Goal: Task Accomplishment & Management: Use online tool/utility

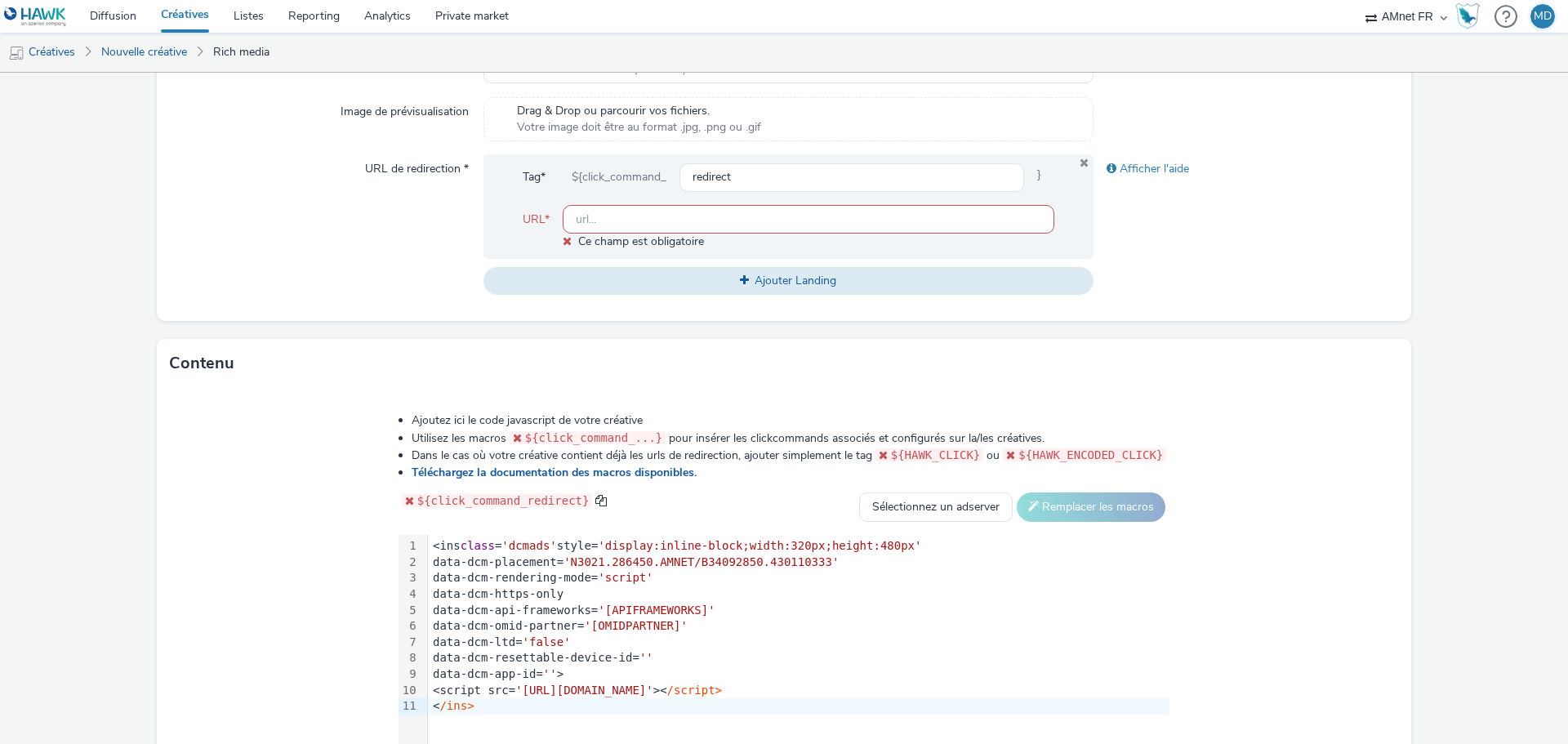
scroll to position [537, 0]
drag, startPoint x: 641, startPoint y: 228, endPoint x: 740, endPoint y: 130, distance: 139.3
click at [641, 228] on input "text" at bounding box center [808, 222] width 492 height 29
click at [706, 221] on input "text" at bounding box center [808, 222] width 492 height 29
paste input "[URL][DOMAIN_NAME]"
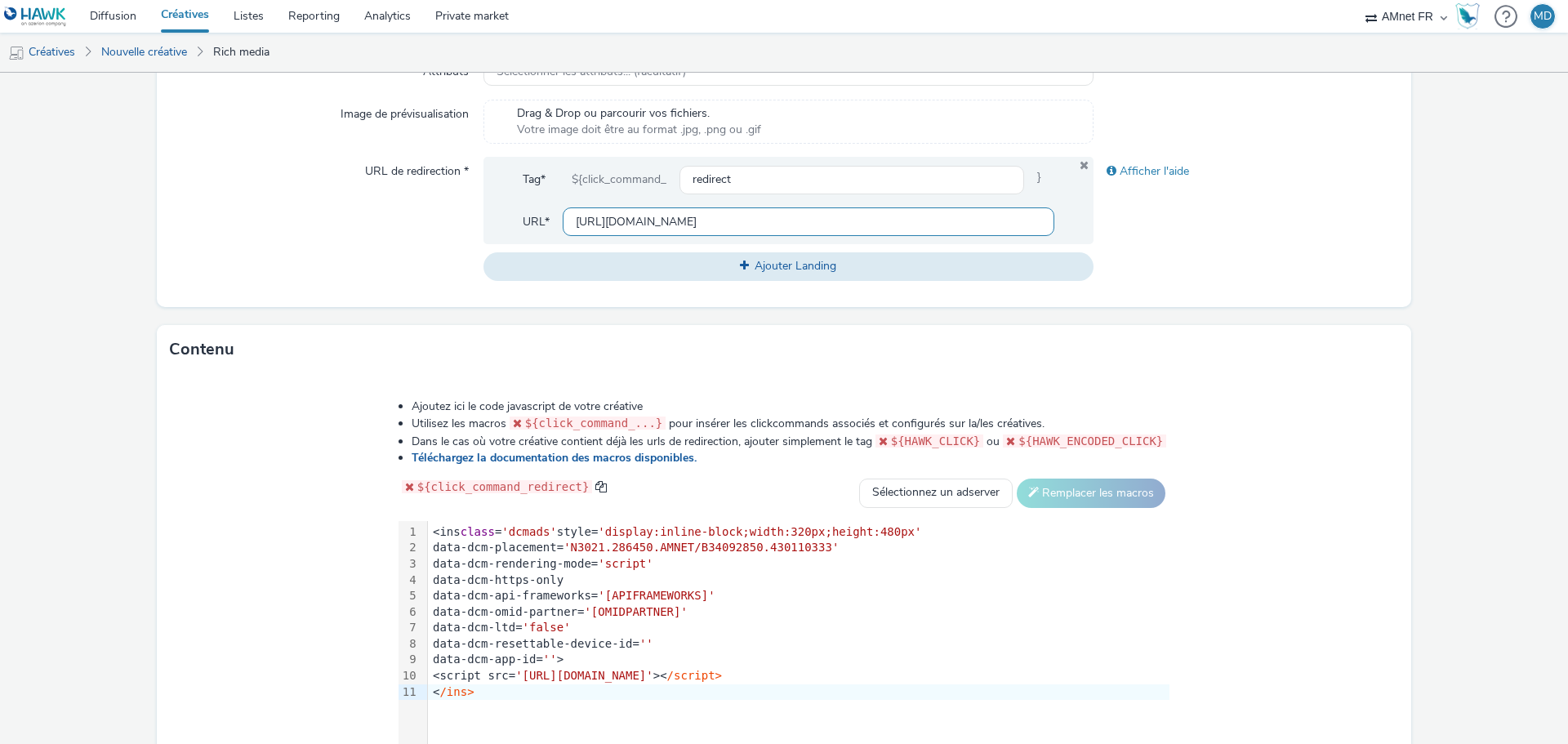
click at [706, 221] on input "[URL][DOMAIN_NAME]" at bounding box center [808, 222] width 492 height 29
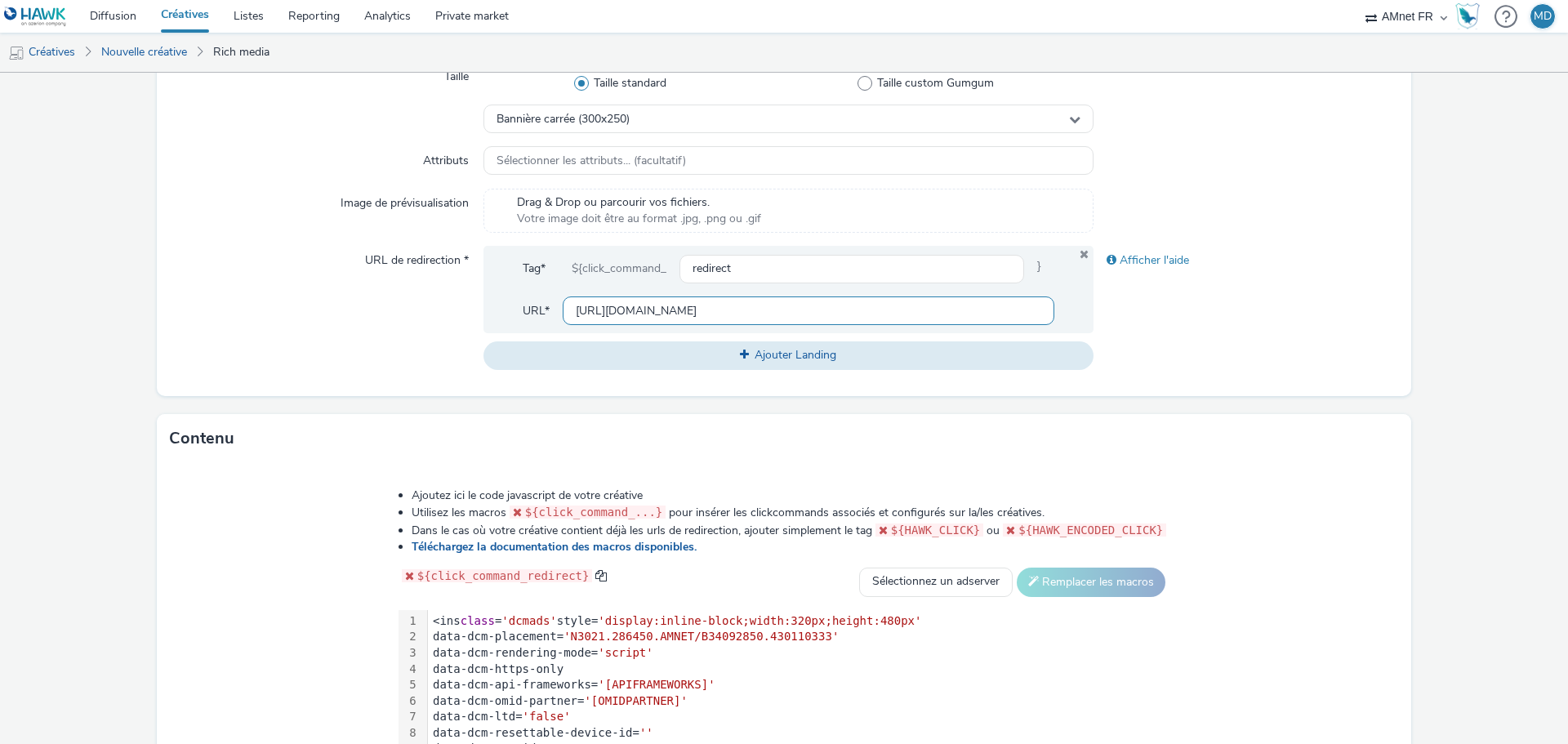
scroll to position [447, 0]
type input "[URL][DOMAIN_NAME]"
click at [343, 329] on div "URL de redirection *" at bounding box center [326, 308] width 313 height 124
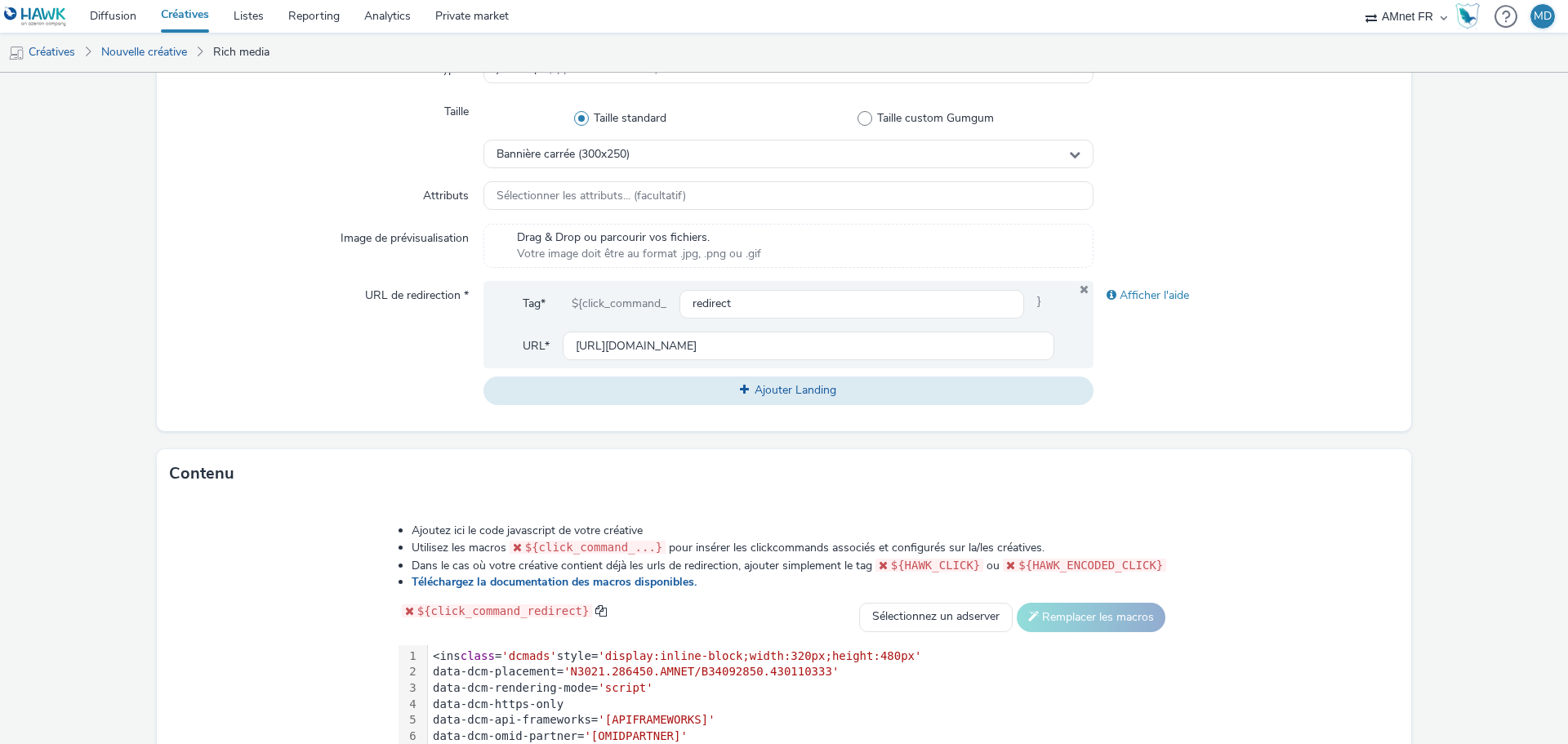
scroll to position [408, 0]
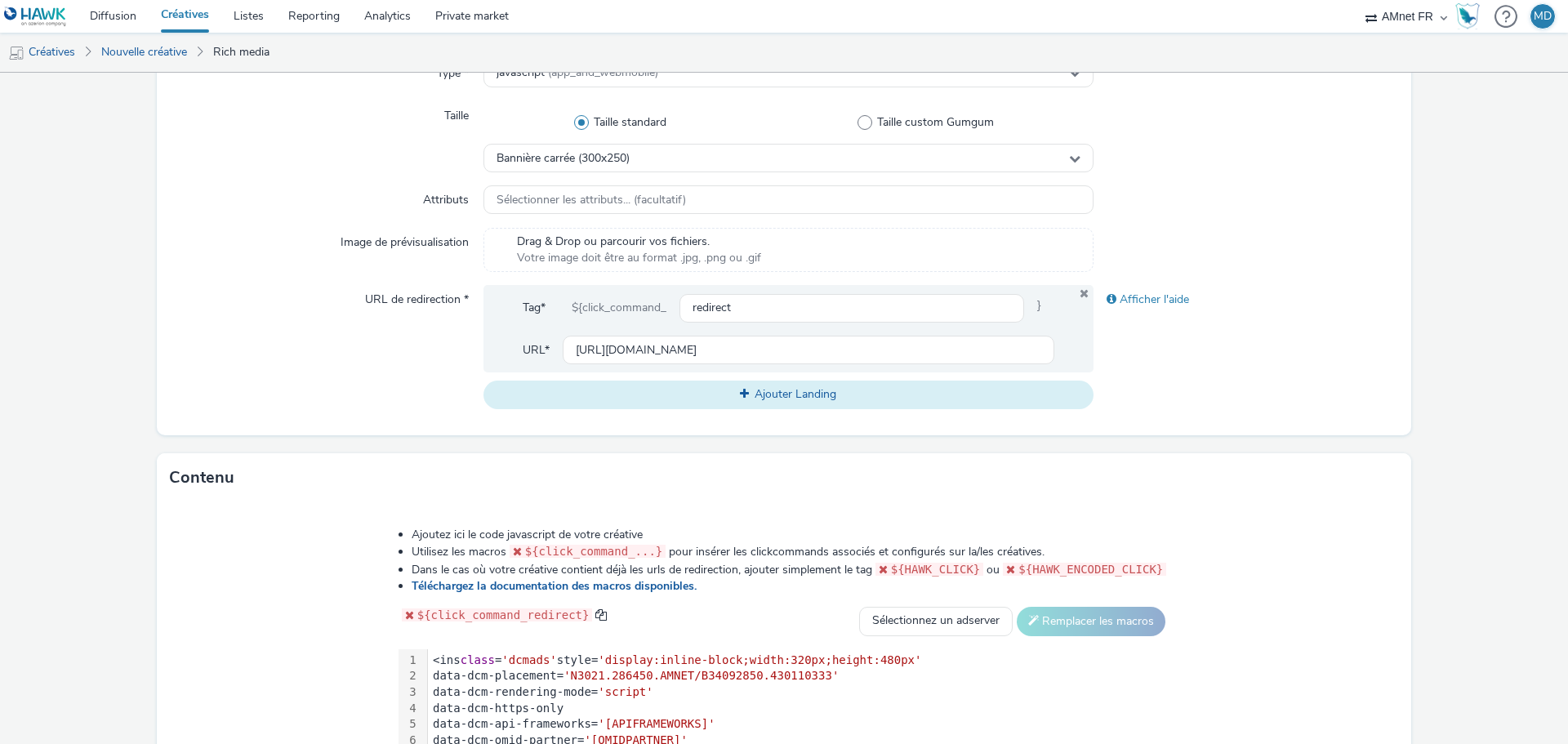
click at [771, 399] on span "Ajouter Landing" at bounding box center [795, 394] width 81 height 15
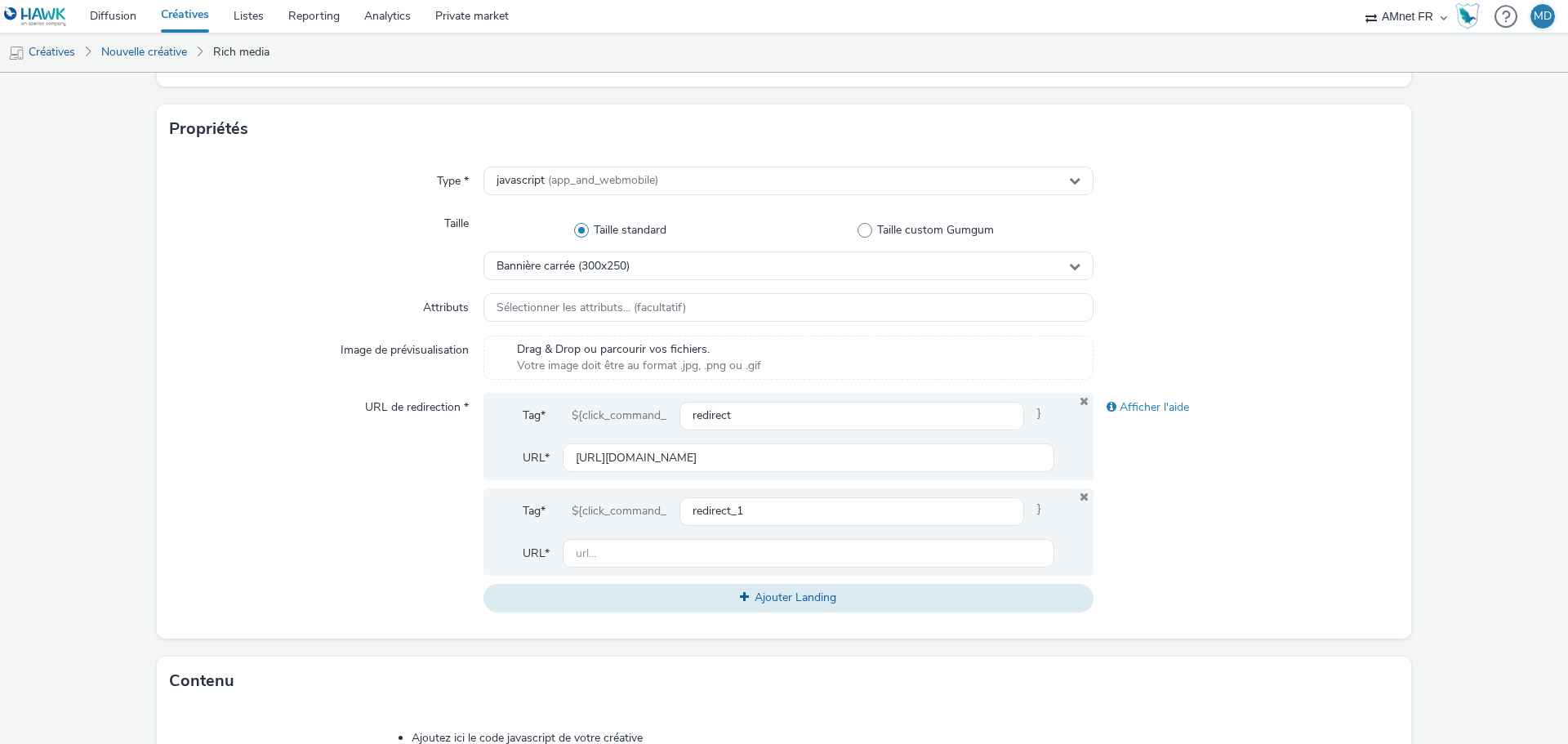
scroll to position [327, 0]
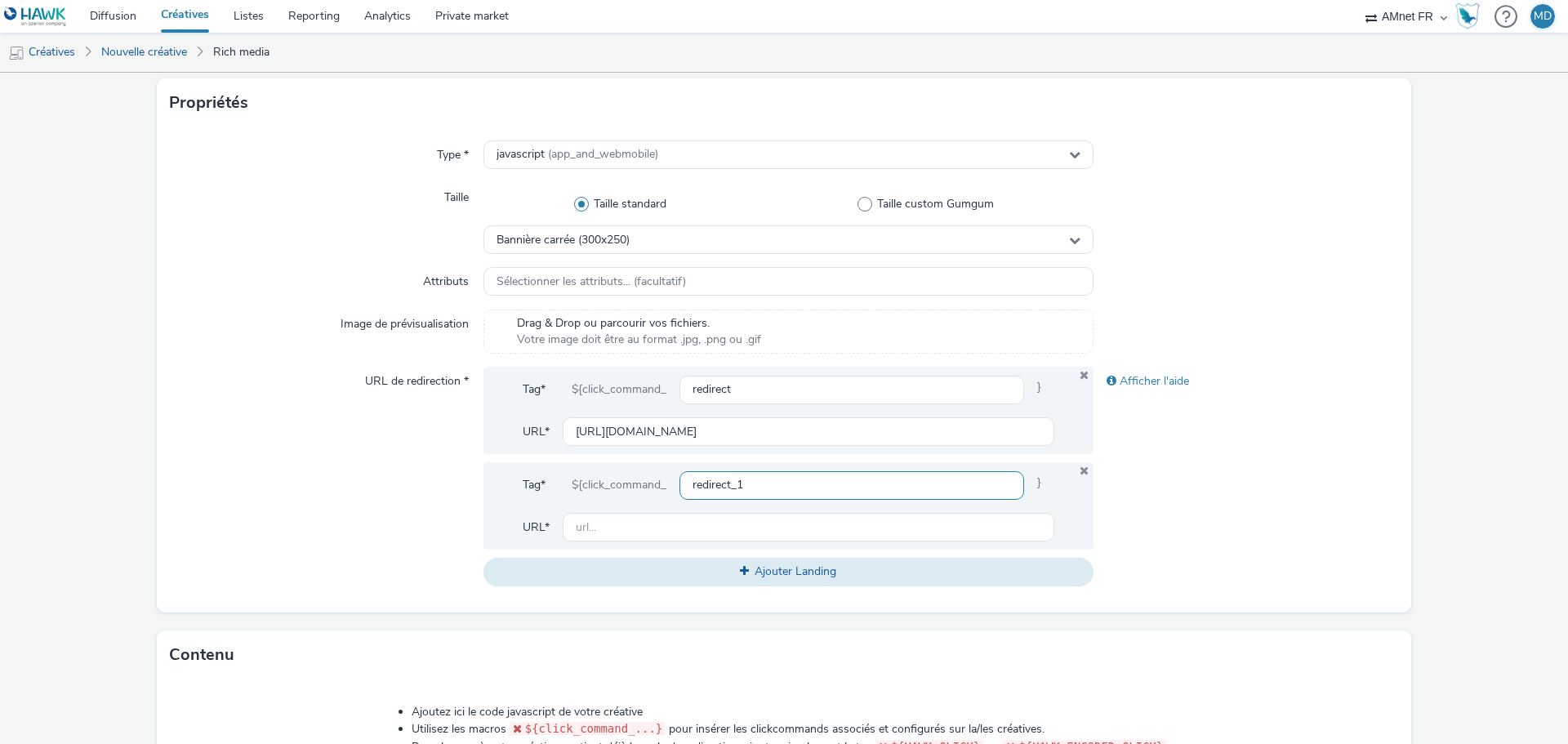
click at [936, 489] on input "redirect_1" at bounding box center [852, 486] width 345 height 29
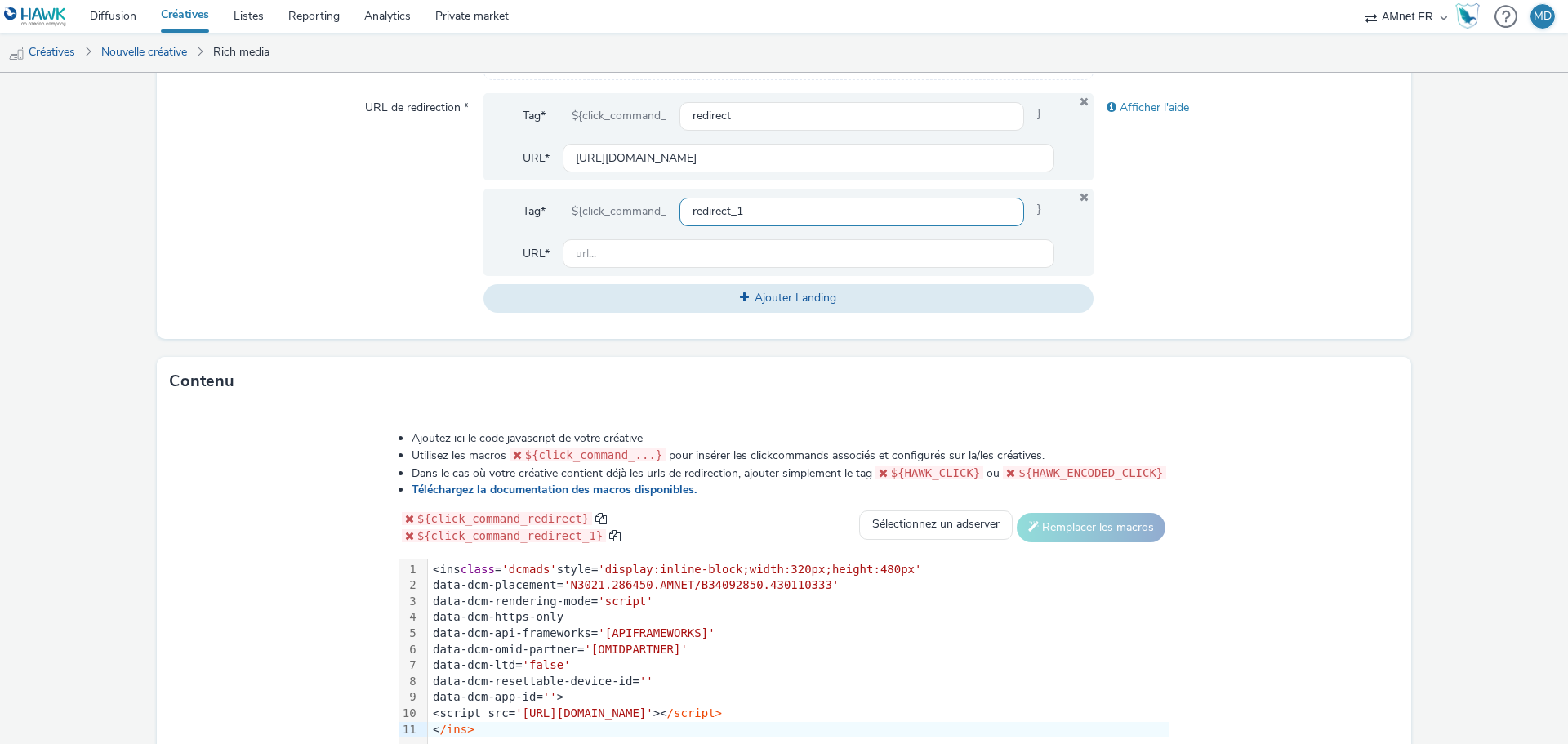
scroll to position [572, 0]
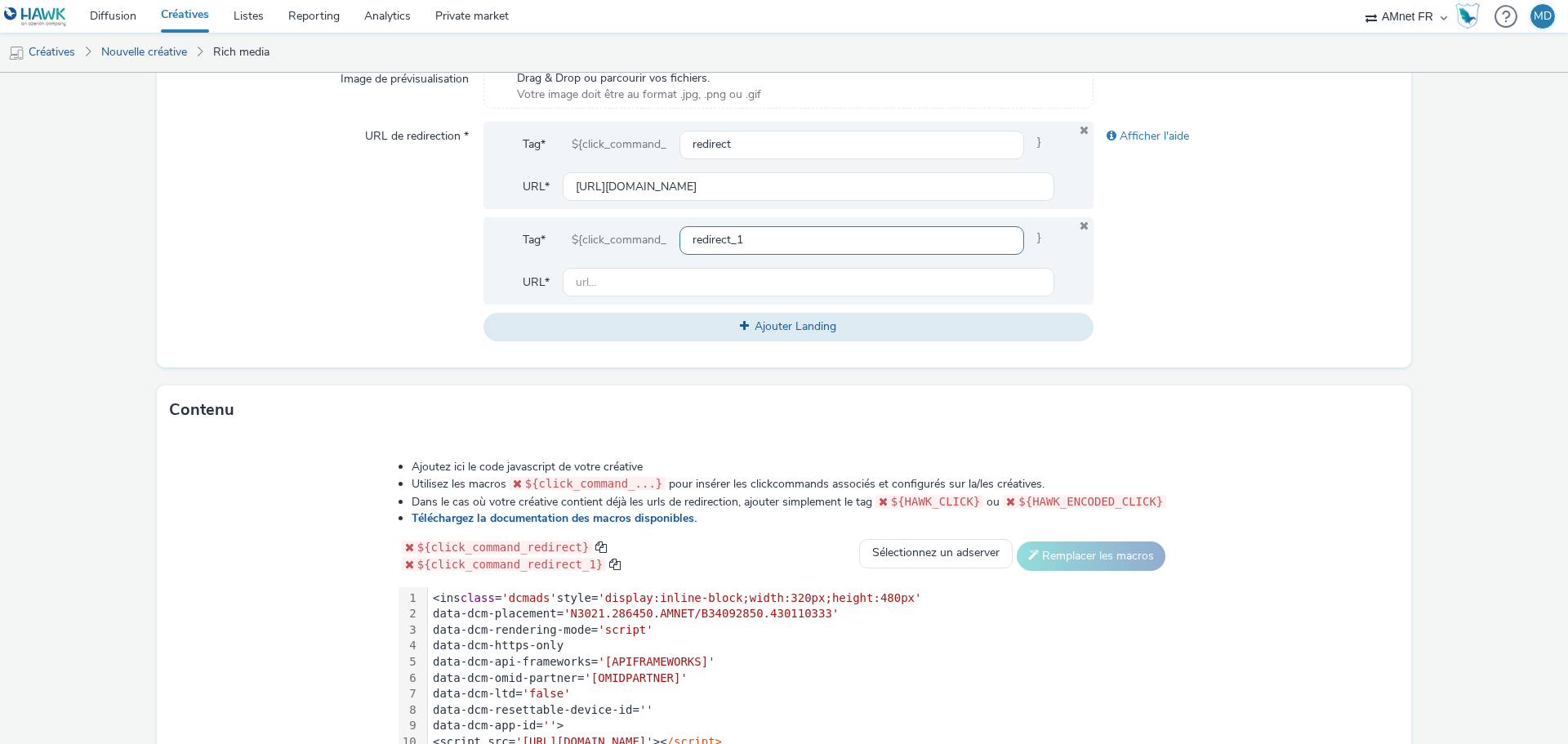
drag, startPoint x: 759, startPoint y: 238, endPoint x: 678, endPoint y: 237, distance: 81.0
click at [680, 237] on input "redirect_1" at bounding box center [852, 241] width 345 height 29
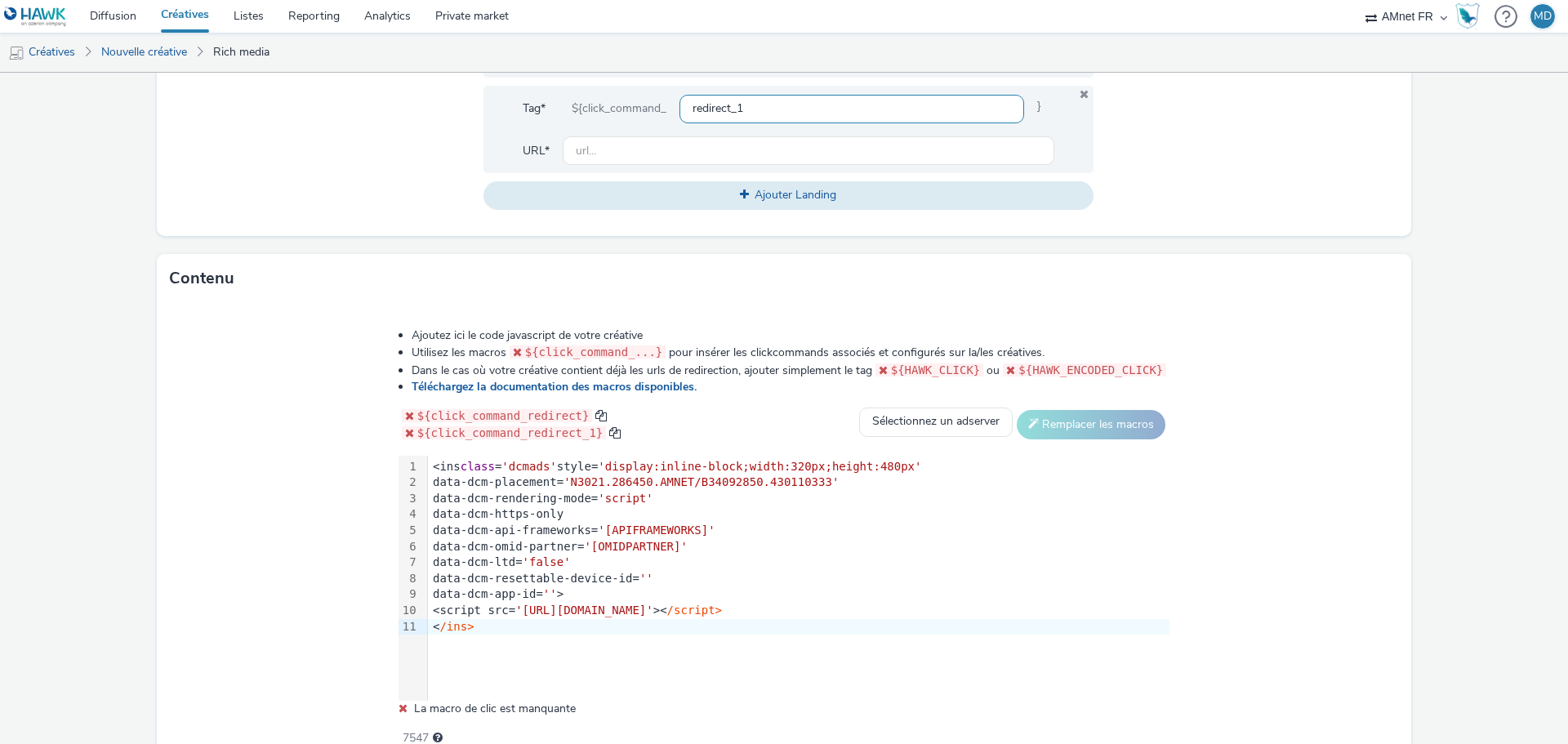
scroll to position [784, 0]
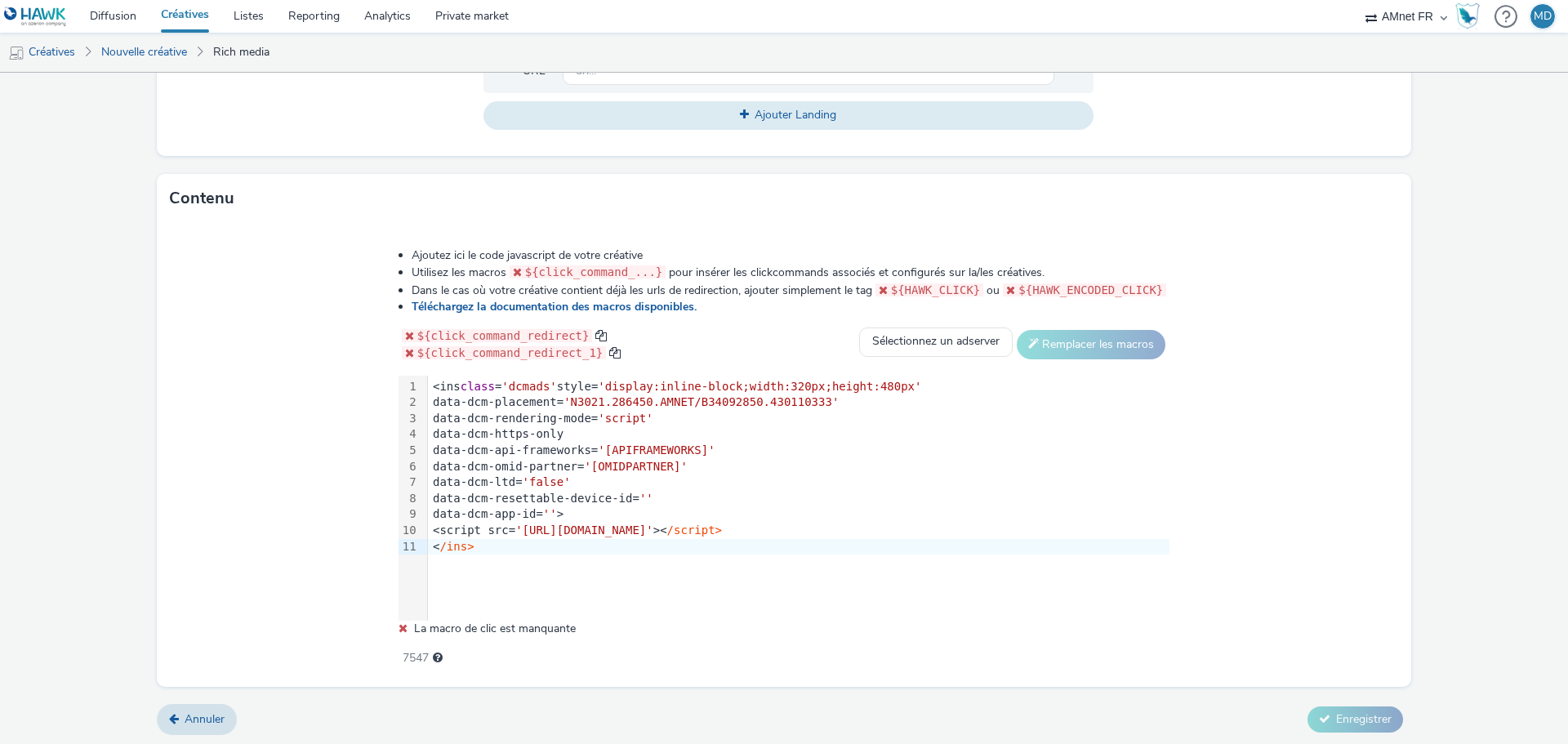
click at [979, 288] on code "${HAWK_CLICK}" at bounding box center [930, 290] width 108 height 13
drag, startPoint x: 977, startPoint y: 288, endPoint x: 895, endPoint y: 292, distance: 82.1
click at [895, 292] on code "${HAWK_CLICK}" at bounding box center [930, 290] width 108 height 13
copy span "${HAWK_CLICK}"
click at [602, 305] on link "Téléchargez la documentation des macros disponibles." at bounding box center [557, 306] width 292 height 15
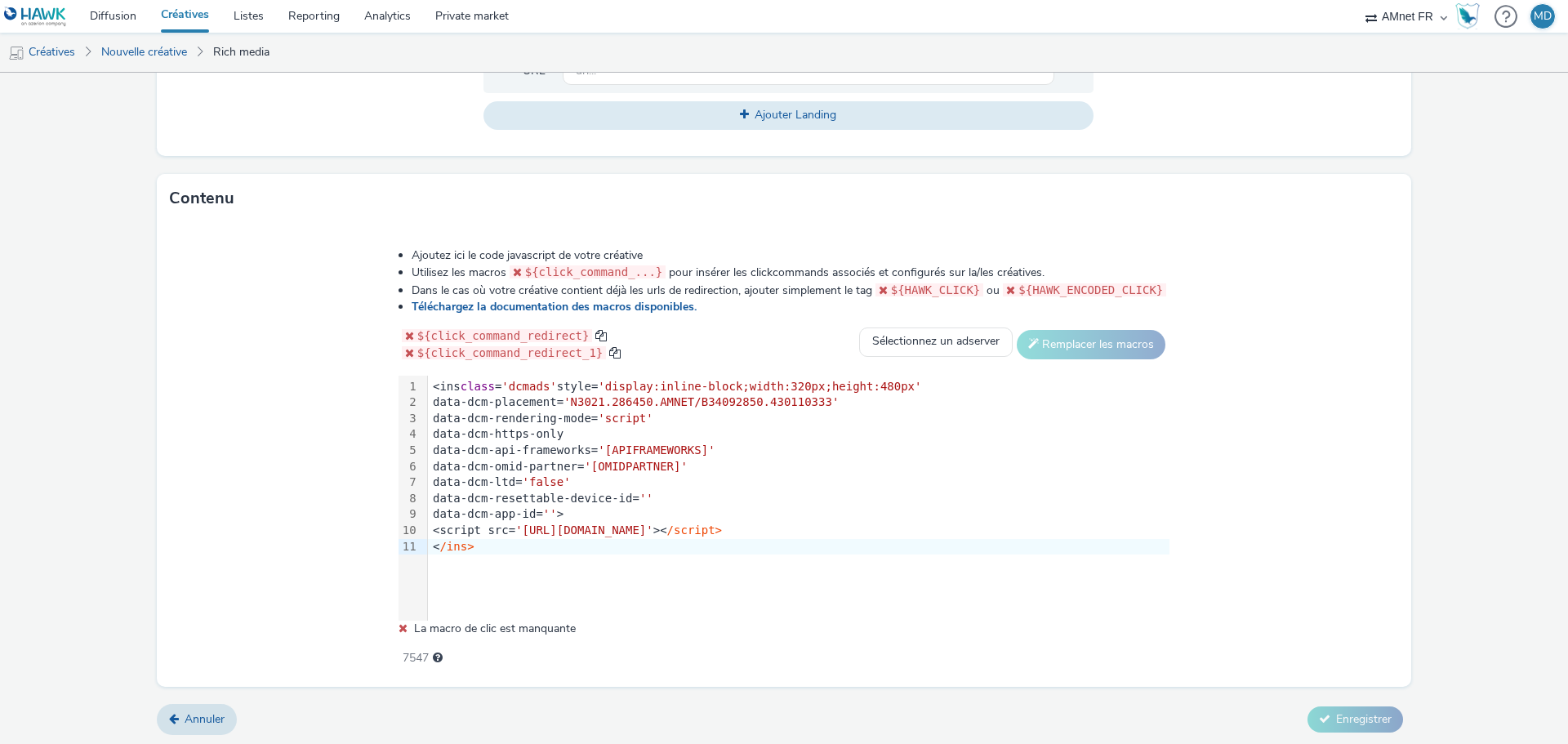
click at [593, 514] on div "data-dcm-app-id= '' >" at bounding box center [799, 515] width 742 height 16
click at [583, 513] on div "data-dcm-app-id= '' >" at bounding box center [799, 515] width 742 height 16
click at [557, 511] on span "''" at bounding box center [550, 514] width 14 height 13
click at [975, 287] on span "${HAWK_CLICK}" at bounding box center [936, 290] width 90 height 13
drag, startPoint x: 977, startPoint y: 291, endPoint x: 895, endPoint y: 293, distance: 82.0
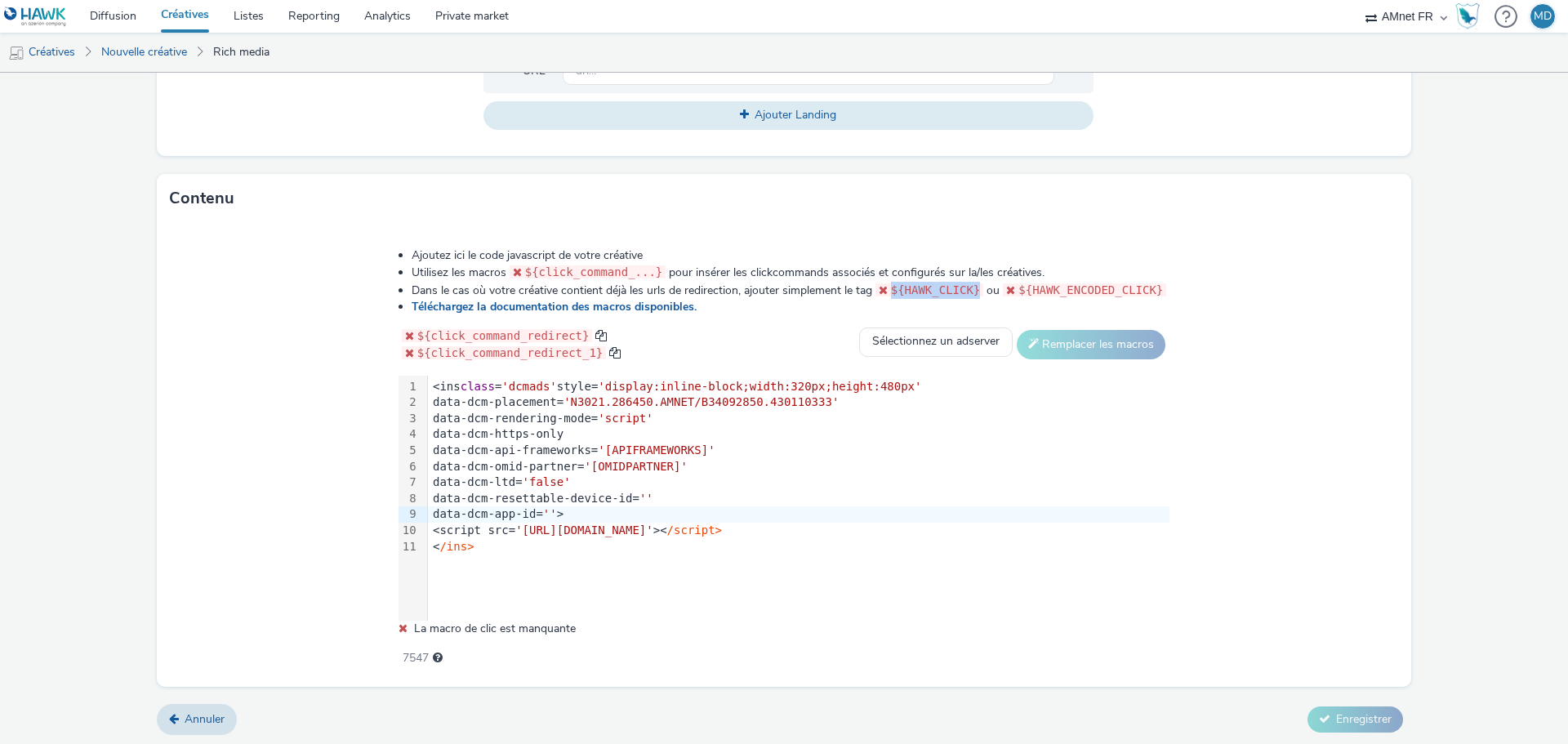
click at [895, 293] on code "${HAWK_CLICK}" at bounding box center [930, 290] width 108 height 13
copy span "${HAWK_CLICK}"
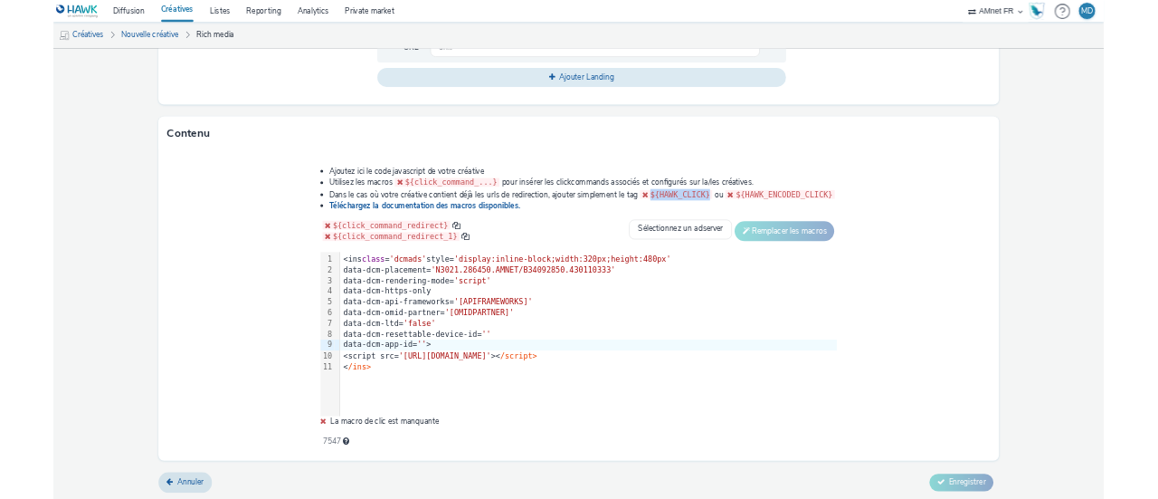
scroll to position [865, 0]
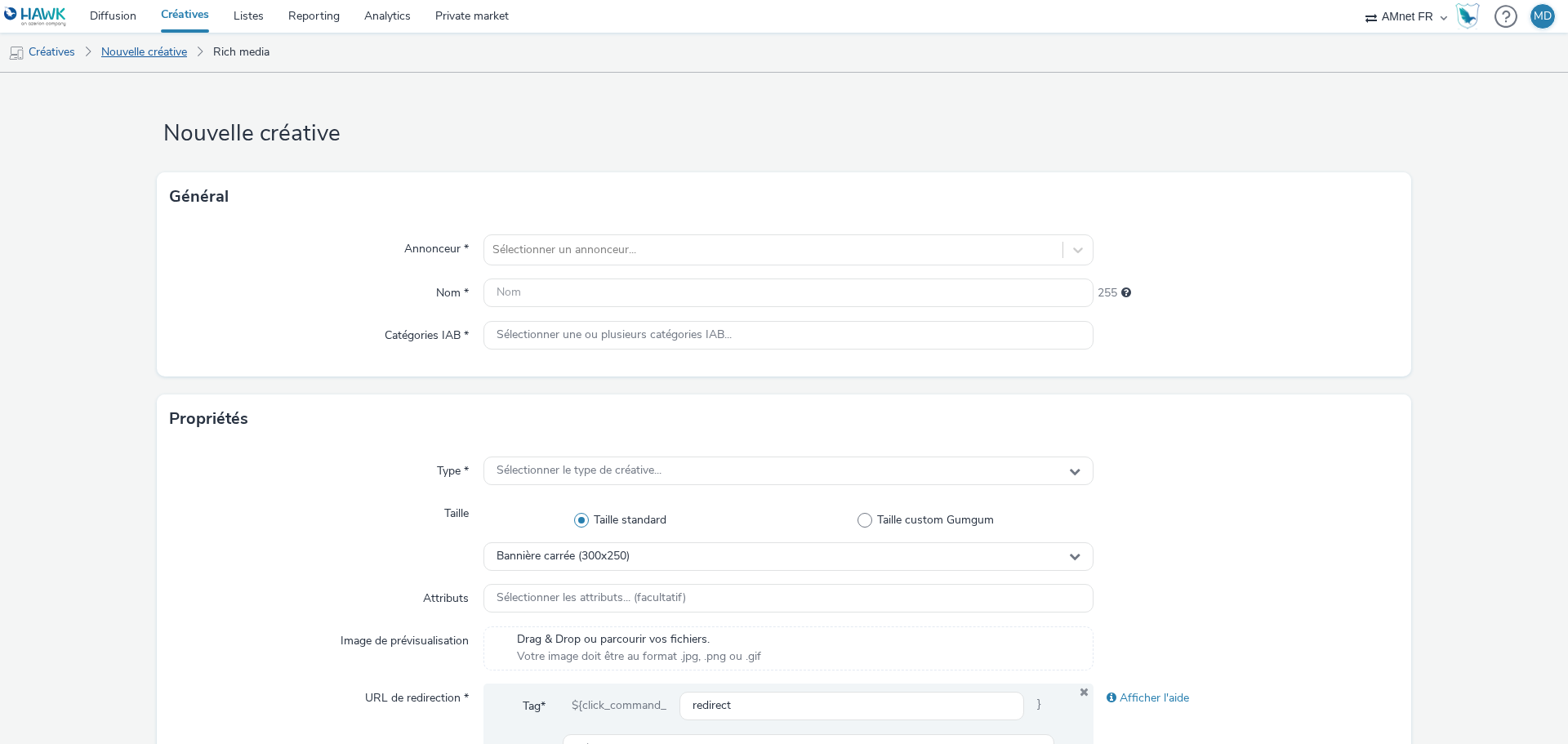
click at [148, 51] on link "Nouvelle créative" at bounding box center [144, 51] width 102 height 39
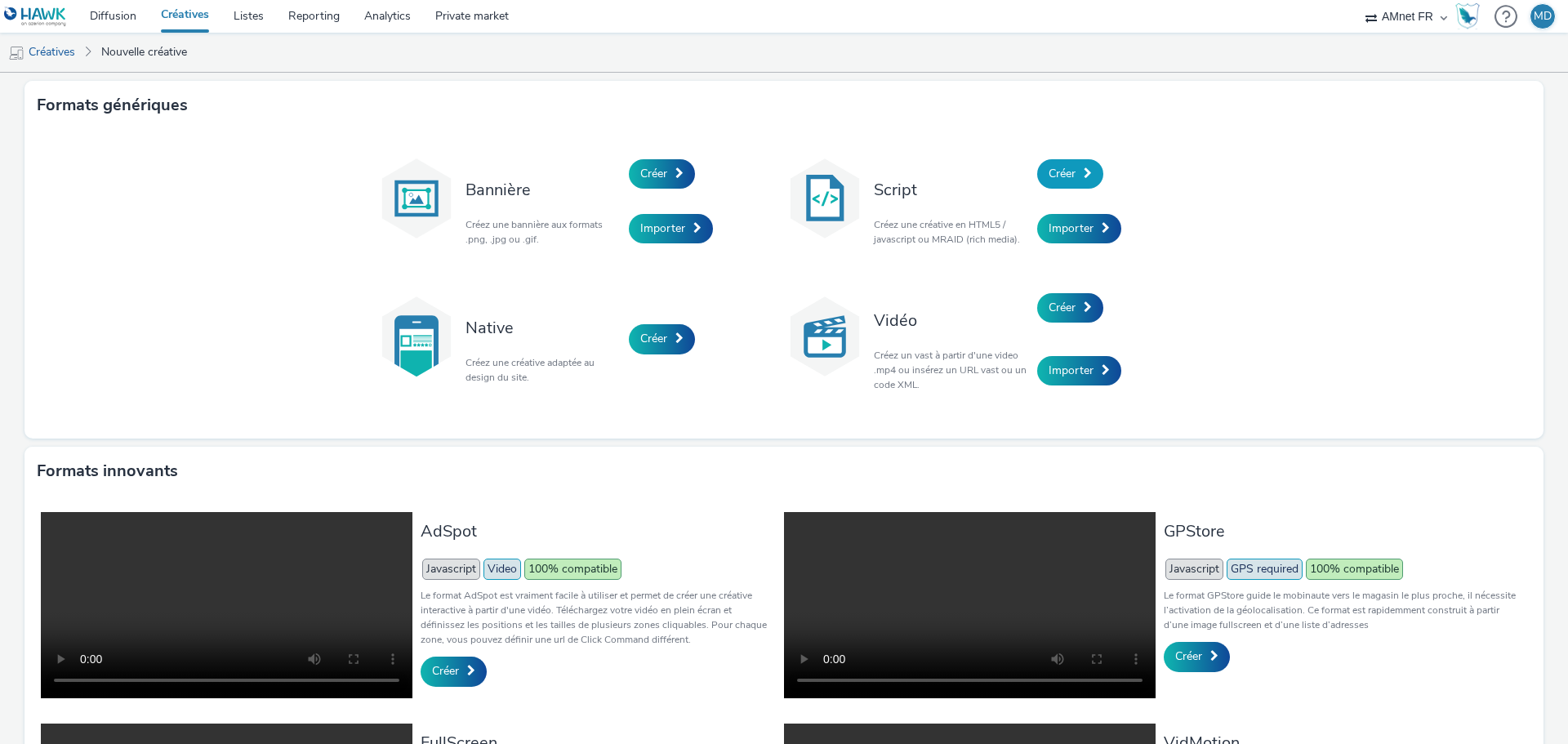
click at [1056, 173] on span "Créer" at bounding box center [1062, 173] width 27 height 15
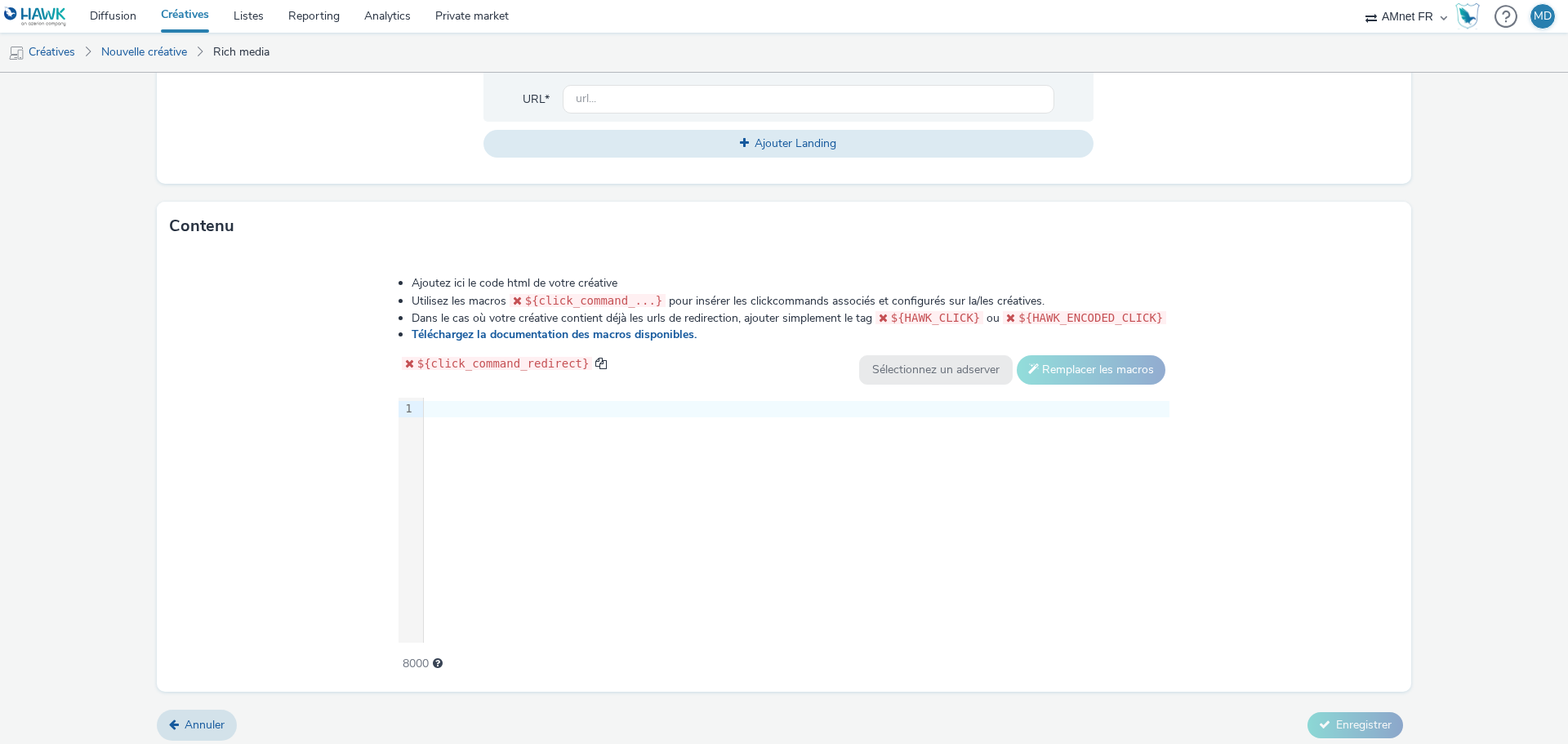
scroll to position [654, 0]
click at [492, 432] on div "9 1 ›" at bounding box center [784, 516] width 772 height 245
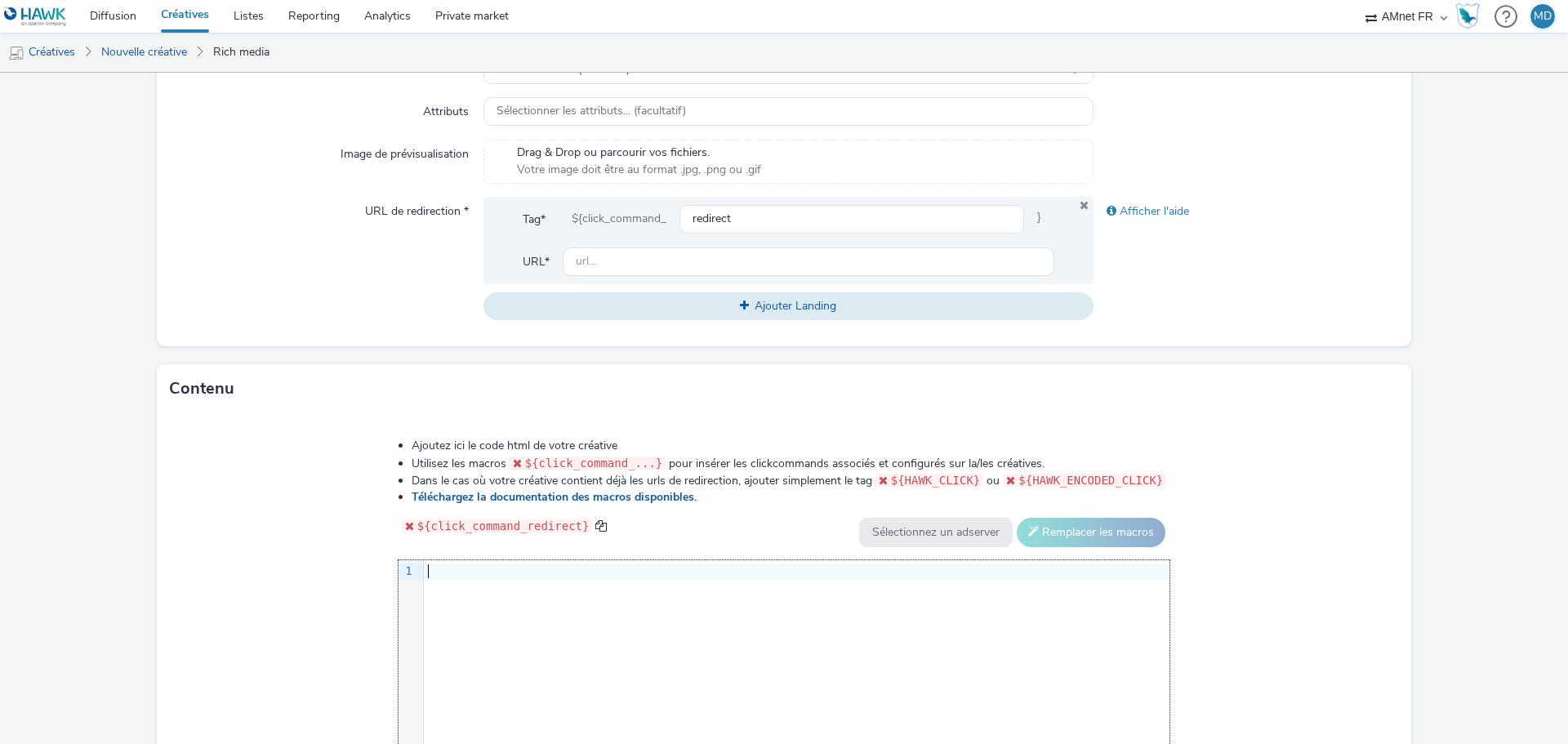
scroll to position [572, 0]
